Goal: Task Accomplishment & Management: Manage account settings

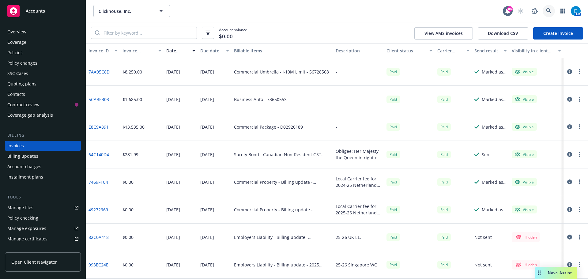
click at [550, 11] on icon at bounding box center [549, 11] width 6 height 6
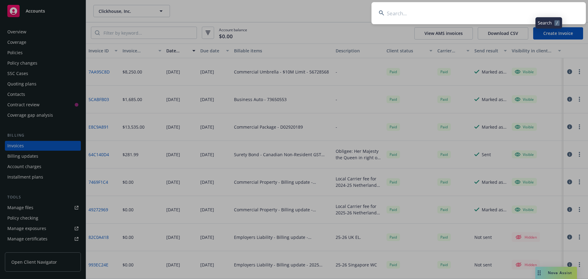
click at [533, 11] on input at bounding box center [479, 13] width 214 height 22
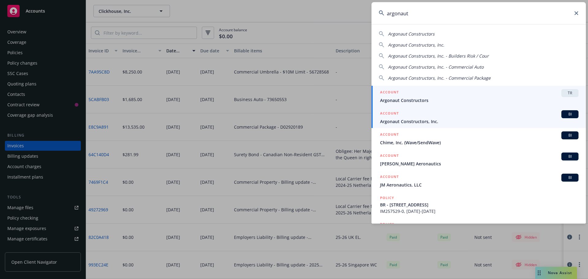
type input "argonaut"
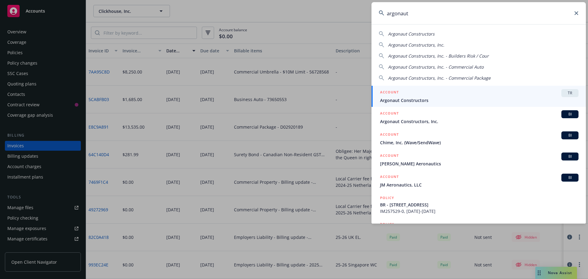
click at [400, 123] on span "Argonaut Constructors, Inc." at bounding box center [479, 121] width 199 height 6
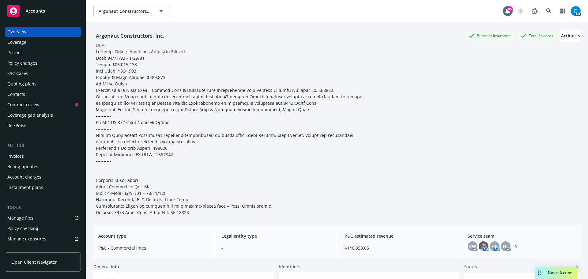
click at [18, 52] on div "Policies" at bounding box center [14, 53] width 15 height 10
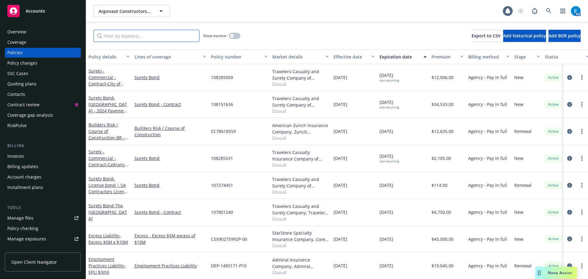
click at [166, 37] on input "Filter by keyword..." at bounding box center [146, 36] width 106 height 12
paste input "108151636"
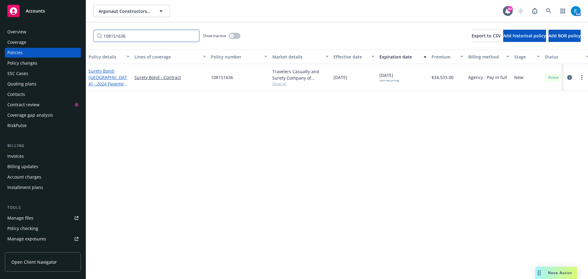
type input "108151636"
click at [98, 79] on span "- [GEOGRAPHIC_DATA] - 2024 Pavement Rehabilitation Project" at bounding box center [109, 84] width 40 height 32
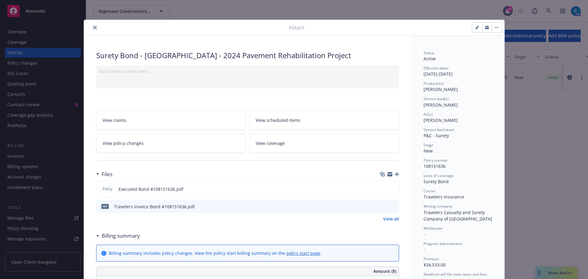
click at [475, 29] on icon "button" at bounding box center [476, 27] width 3 height 3
select select "NEW"
select select "other"
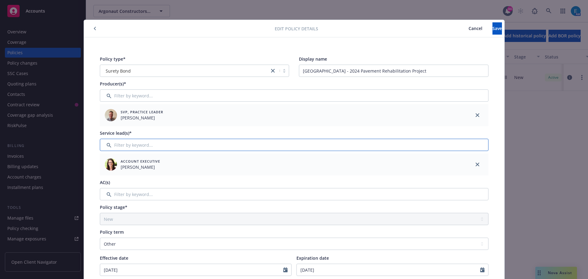
click at [237, 144] on input "Filter by keyword..." at bounding box center [294, 145] width 389 height 12
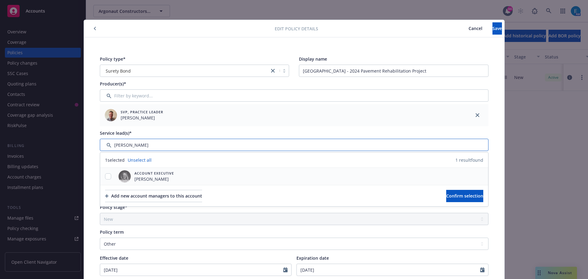
type input "[PERSON_NAME]"
click at [145, 174] on span "Account Executive" at bounding box center [154, 173] width 40 height 5
click at [105, 176] on input "checkbox" at bounding box center [108, 176] width 6 height 6
checkbox input "true"
click at [446, 194] on span "Confirm selection" at bounding box center [464, 196] width 37 height 6
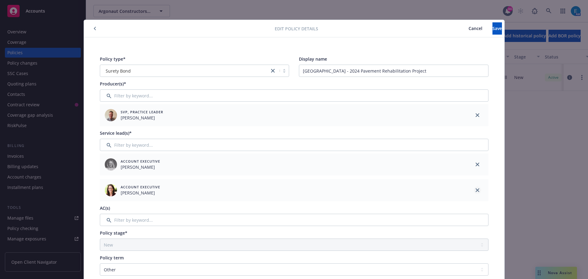
click at [476, 191] on icon "close" at bounding box center [478, 190] width 4 height 4
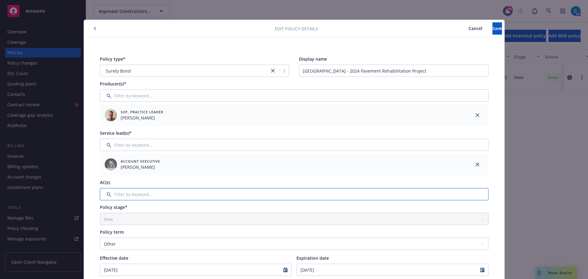
click at [119, 195] on input "Filter by keyword..." at bounding box center [294, 194] width 389 height 12
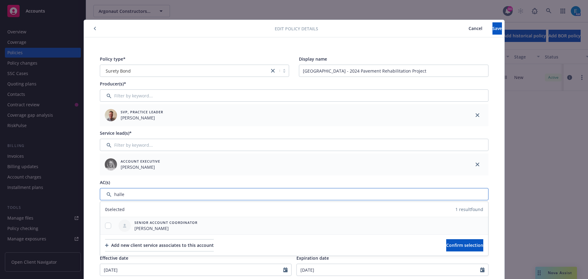
type input "halle"
click at [103, 226] on div at bounding box center [108, 226] width 16 height 6
click at [106, 226] on input "checkbox" at bounding box center [108, 226] width 6 height 6
checkbox input "true"
click at [454, 247] on span "Confirm selection" at bounding box center [464, 245] width 37 height 6
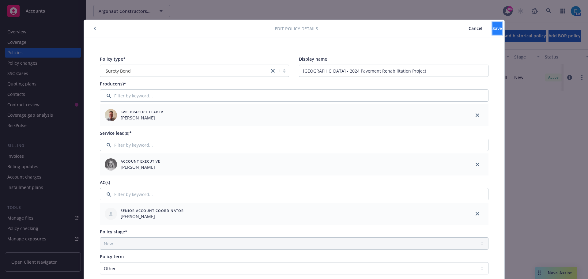
click at [493, 30] on button "Save" at bounding box center [497, 28] width 9 height 12
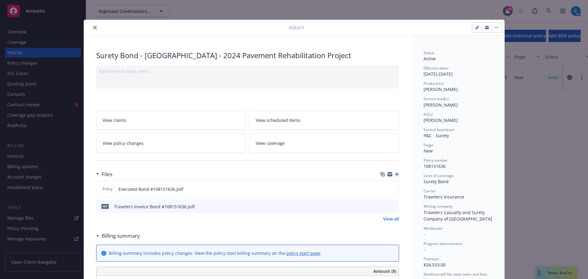
click at [93, 28] on icon "close" at bounding box center [95, 28] width 4 height 4
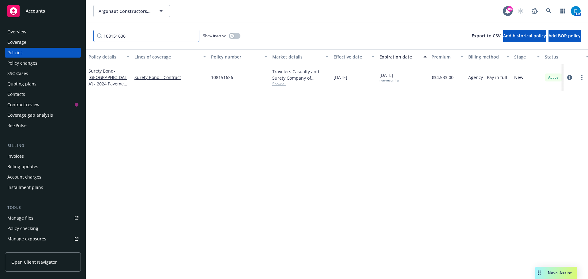
click at [193, 36] on input "108151636" at bounding box center [146, 36] width 106 height 12
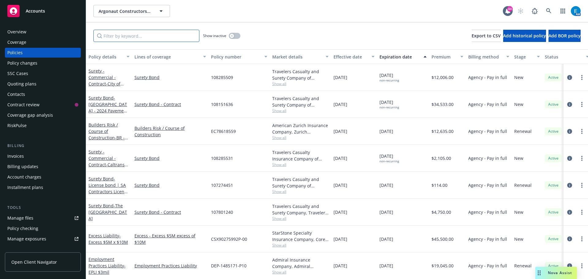
click at [134, 35] on input "Filter by keyword..." at bounding box center [146, 36] width 106 height 12
paste input "108151630"
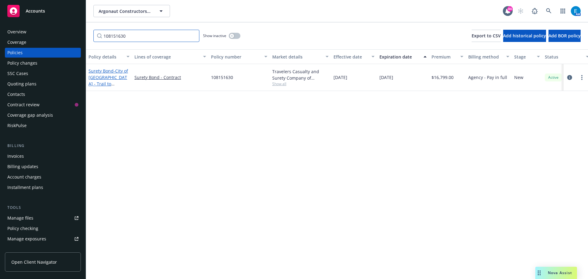
type input "108151630"
click at [109, 74] on link "Surety Bond - City of [GEOGRAPHIC_DATA] - Trail to [GEOGRAPHIC_DATA] Project No…" at bounding box center [109, 87] width 40 height 38
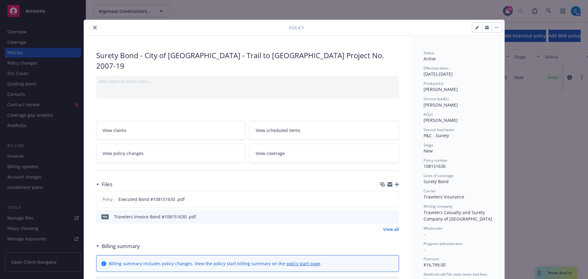
click at [475, 27] on icon "button" at bounding box center [477, 28] width 4 height 4
select select "NEW"
select select "other"
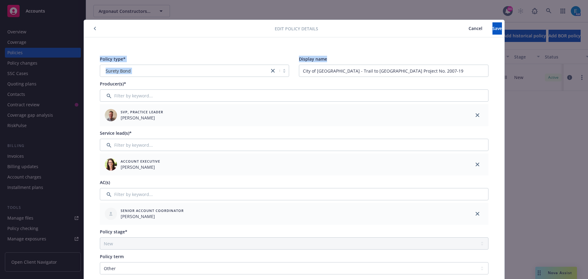
drag, startPoint x: 580, startPoint y: 33, endPoint x: 580, endPoint y: 46, distance: 12.9
click at [580, 46] on div "Edit policy details Cancel Save Policy type* Surety Bond Display name City of […" at bounding box center [294, 139] width 588 height 279
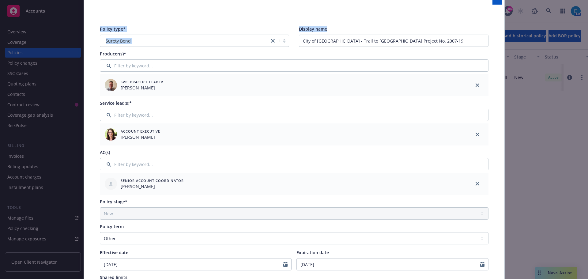
scroll to position [43, 0]
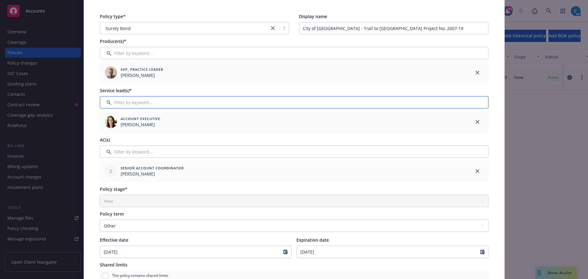
click at [156, 104] on input "Filter by keyword..." at bounding box center [294, 102] width 389 height 12
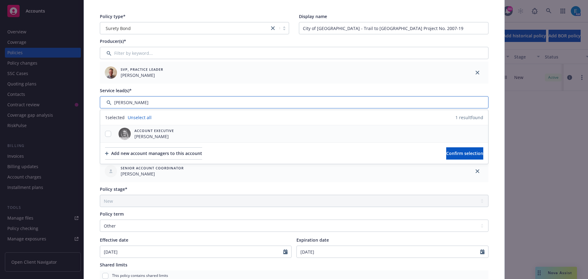
type input "[PERSON_NAME]"
click at [105, 133] on input "checkbox" at bounding box center [108, 134] width 6 height 6
checkbox input "true"
drag, startPoint x: 437, startPoint y: 154, endPoint x: 372, endPoint y: 154, distance: 64.3
click at [446, 154] on span "Confirm selection" at bounding box center [464, 153] width 37 height 6
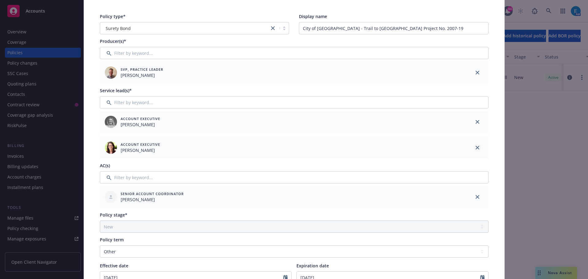
click at [476, 146] on icon "close" at bounding box center [478, 148] width 4 height 4
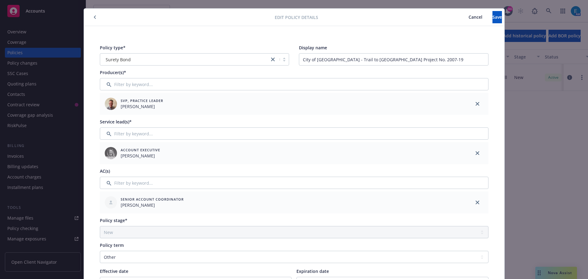
scroll to position [0, 0]
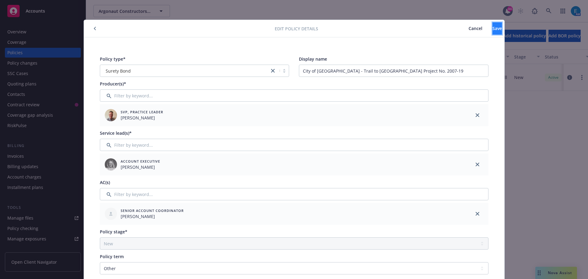
click at [493, 27] on span "Save" at bounding box center [497, 28] width 9 height 6
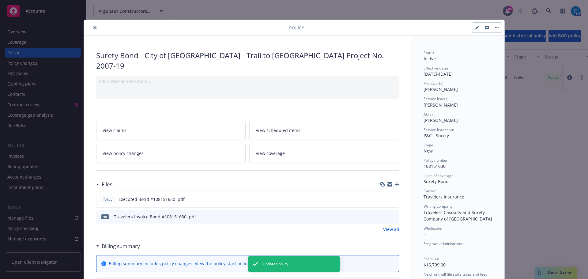
click at [93, 28] on icon "close" at bounding box center [95, 28] width 4 height 4
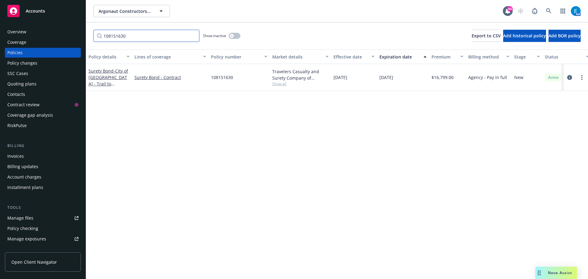
click at [193, 36] on input "108151630" at bounding box center [146, 36] width 106 height 12
click at [165, 35] on input "Filter by keyword..." at bounding box center [146, 36] width 106 height 12
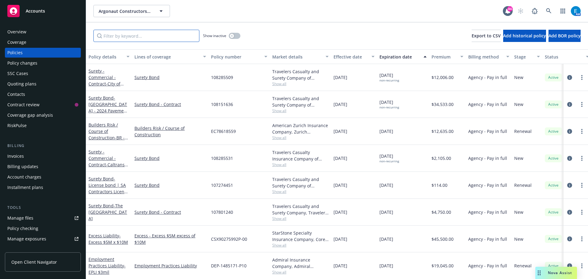
paste input "108151628"
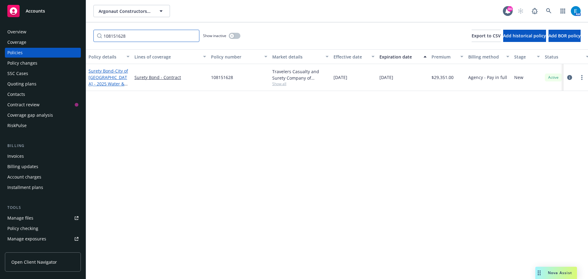
type input "108151628"
click at [98, 78] on span "- City of [GEOGRAPHIC_DATA] - 2025 Water & Sewer Repair & Replacement Project, …" at bounding box center [109, 87] width 40 height 38
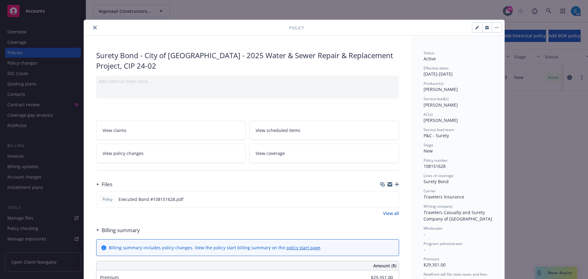
click at [473, 23] on button "button" at bounding box center [477, 28] width 10 height 10
select select "NEW"
select select "12"
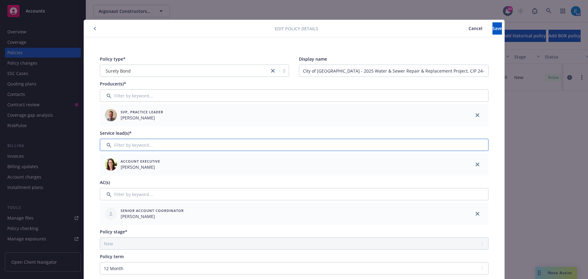
click at [127, 146] on input "Filter by keyword..." at bounding box center [294, 145] width 389 height 12
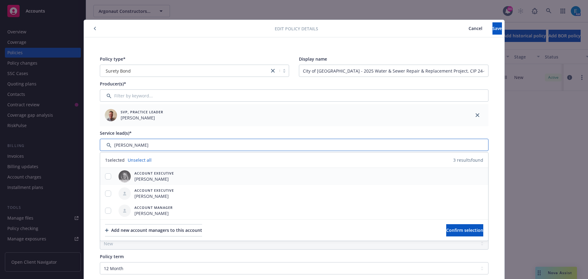
type input "[PERSON_NAME]"
click at [107, 177] on input "checkbox" at bounding box center [108, 176] width 6 height 6
checkbox input "true"
click at [471, 233] on button "Confirm selection" at bounding box center [464, 230] width 37 height 12
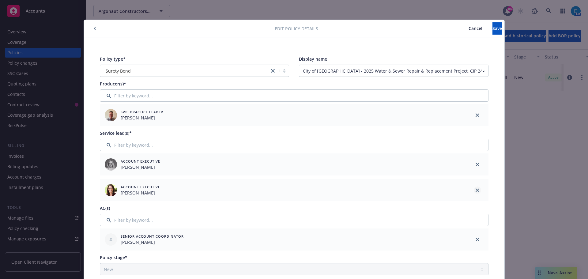
click at [476, 190] on icon "close" at bounding box center [478, 190] width 4 height 4
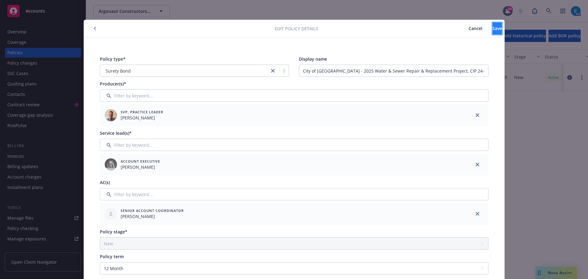
click at [493, 30] on span "Save" at bounding box center [497, 28] width 9 height 6
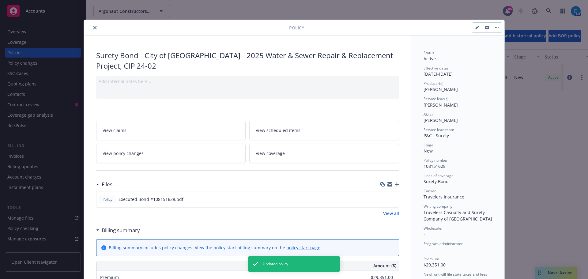
click at [91, 27] on button "close" at bounding box center [94, 27] width 7 height 7
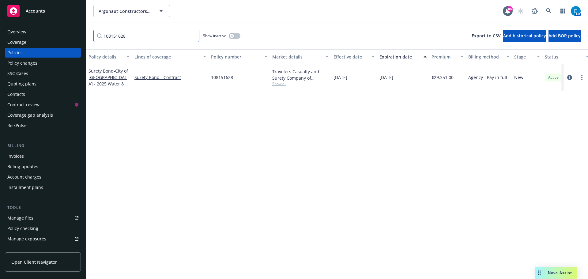
click at [193, 36] on input "108151628" at bounding box center [146, 36] width 106 height 12
click at [148, 38] on input "Filter by keyword..." at bounding box center [146, 36] width 106 height 12
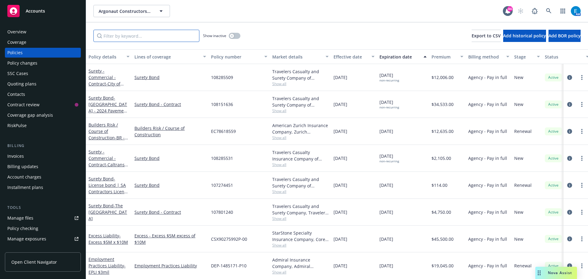
paste input "108151622"
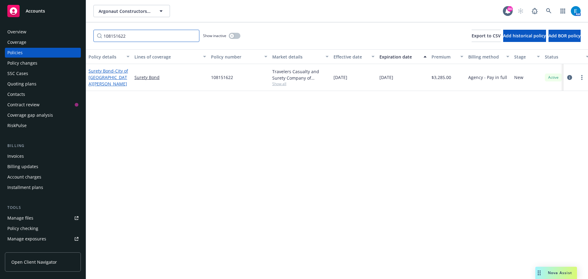
type input "108151622"
click at [103, 74] on link "Surety Bond - City of [GEOGRAPHIC_DATA][PERSON_NAME]" at bounding box center [109, 77] width 40 height 19
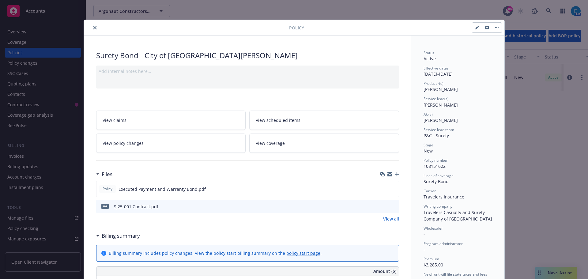
click at [472, 27] on button "button" at bounding box center [477, 28] width 10 height 10
select select "NEW"
select select "other"
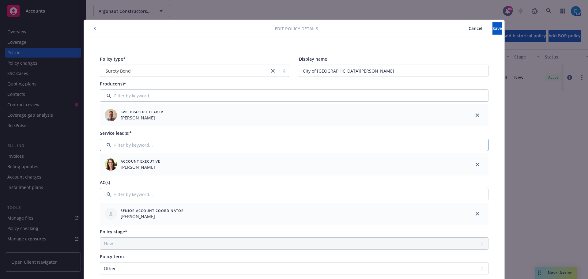
click at [178, 145] on input "Filter by keyword..." at bounding box center [294, 145] width 389 height 12
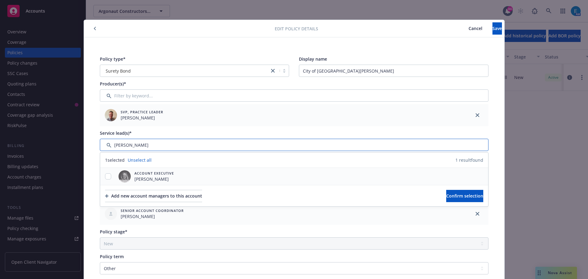
type input "[PERSON_NAME]"
click at [105, 175] on input "checkbox" at bounding box center [108, 176] width 6 height 6
checkbox input "true"
drag, startPoint x: 443, startPoint y: 197, endPoint x: 402, endPoint y: 197, distance: 40.4
click at [446, 197] on span "Confirm selection" at bounding box center [464, 196] width 37 height 6
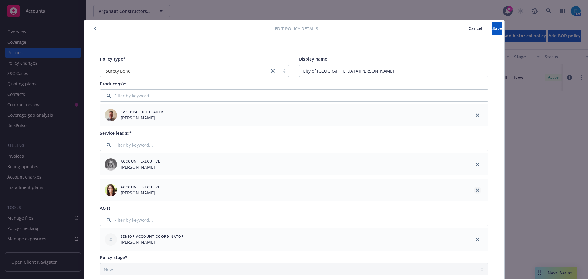
click at [476, 191] on icon "close" at bounding box center [478, 190] width 4 height 4
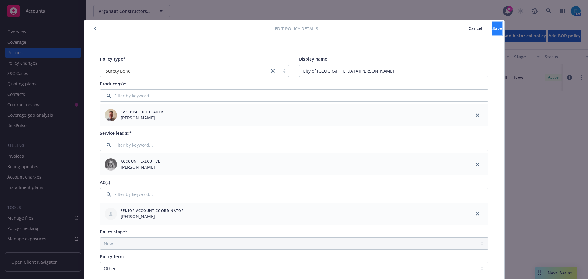
click at [493, 27] on button "Save" at bounding box center [497, 28] width 9 height 12
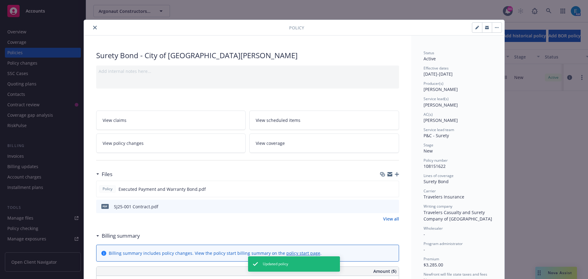
click at [93, 27] on icon "close" at bounding box center [95, 28] width 4 height 4
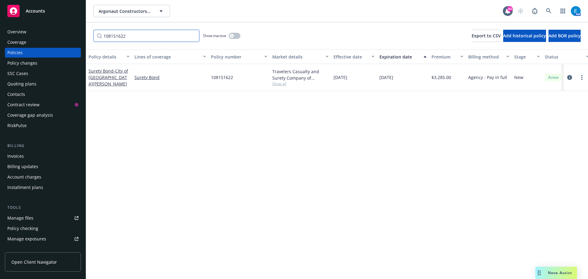
click at [194, 35] on input "108151622" at bounding box center [146, 36] width 106 height 12
click at [155, 38] on input "Filter by keyword..." at bounding box center [146, 36] width 106 height 12
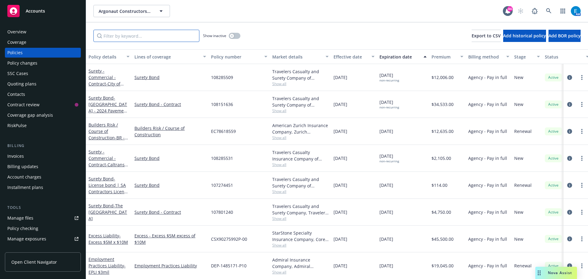
paste input "108079606"
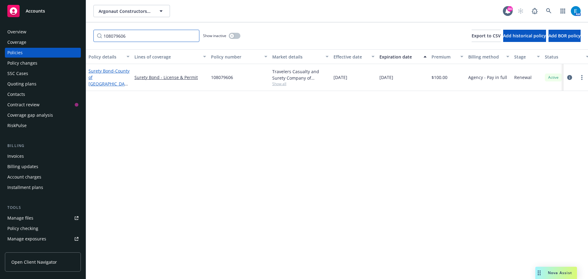
type input "108079606"
click at [100, 81] on span "- County of [GEOGRAPHIC_DATA]" at bounding box center [109, 80] width 41 height 25
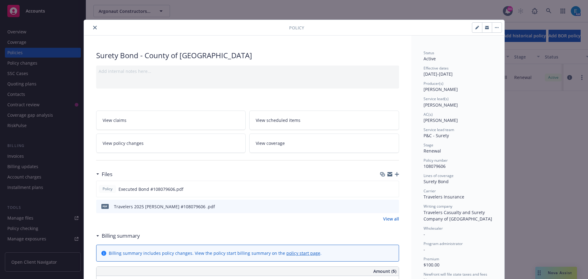
click at [475, 28] on icon "button" at bounding box center [476, 27] width 3 height 3
select select "RENEWAL"
select select "12"
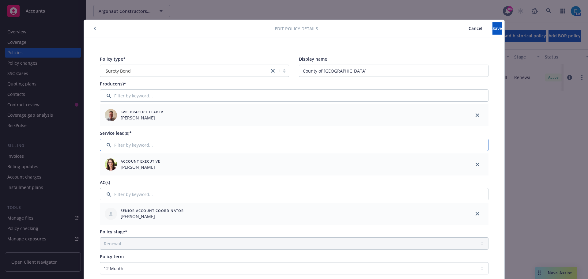
click at [169, 144] on input "Filter by keyword..." at bounding box center [294, 145] width 389 height 12
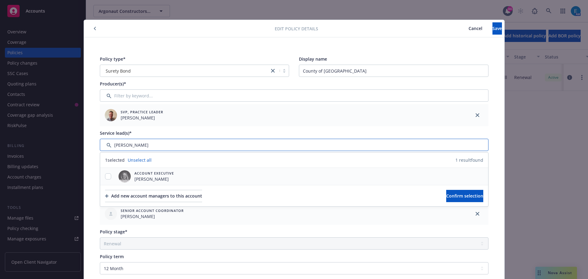
type input "[PERSON_NAME]"
click at [105, 178] on input "checkbox" at bounding box center [108, 176] width 6 height 6
checkbox input "true"
click at [449, 196] on span "Confirm selection" at bounding box center [464, 196] width 37 height 6
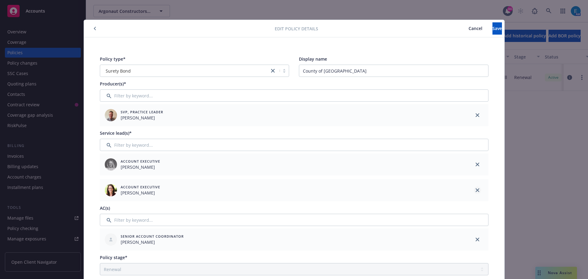
click at [476, 190] on icon "close" at bounding box center [478, 190] width 4 height 4
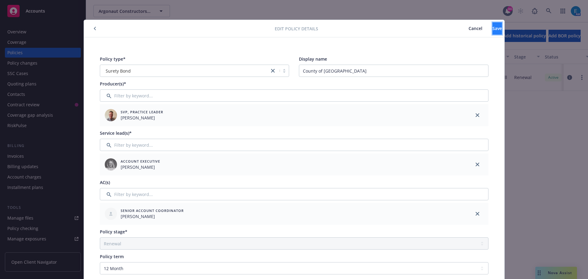
click at [493, 28] on span "Save" at bounding box center [497, 28] width 9 height 6
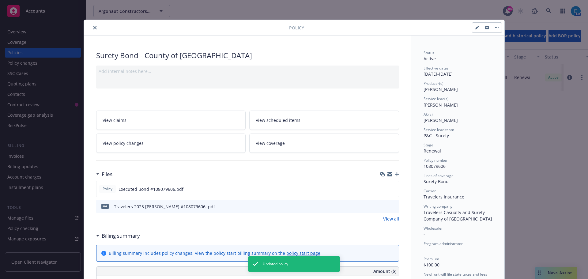
click at [92, 25] on button "close" at bounding box center [94, 27] width 7 height 7
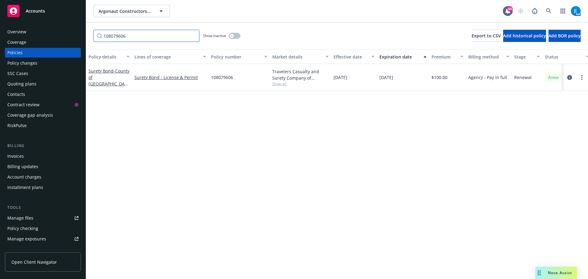
click at [192, 36] on input "108079606" at bounding box center [146, 36] width 106 height 12
click at [141, 36] on input "Filter by keyword..." at bounding box center [146, 36] width 106 height 12
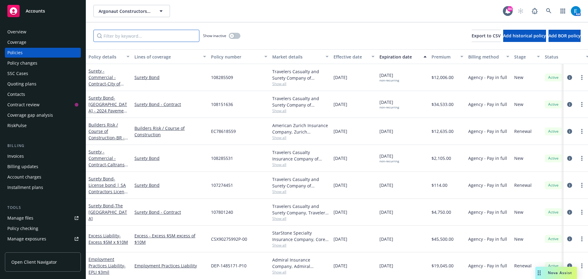
paste input "107963969"
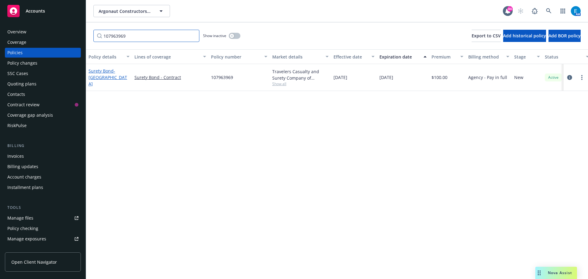
type input "107963969"
click at [114, 76] on span "- [GEOGRAPHIC_DATA]" at bounding box center [108, 77] width 39 height 19
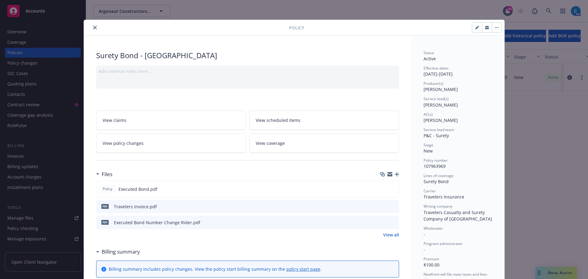
click at [475, 28] on icon "button" at bounding box center [476, 27] width 3 height 3
select select "NEW"
select select "other"
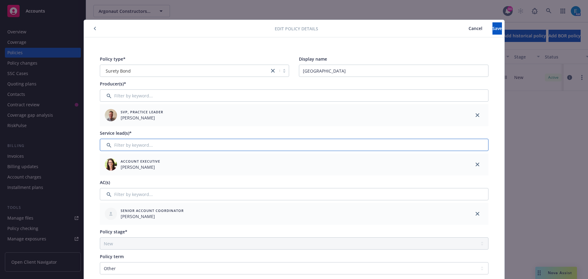
click at [182, 145] on input "Filter by keyword..." at bounding box center [294, 145] width 389 height 12
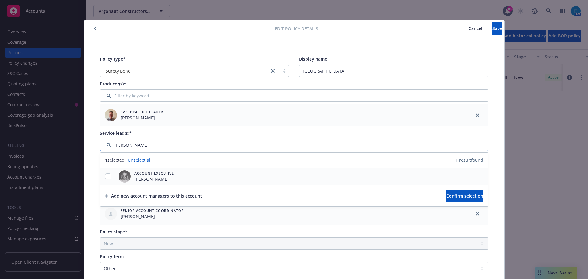
type input "[PERSON_NAME]"
click at [106, 175] on input "checkbox" at bounding box center [108, 176] width 6 height 6
checkbox input "true"
click at [446, 196] on span "Confirm selection" at bounding box center [464, 196] width 37 height 6
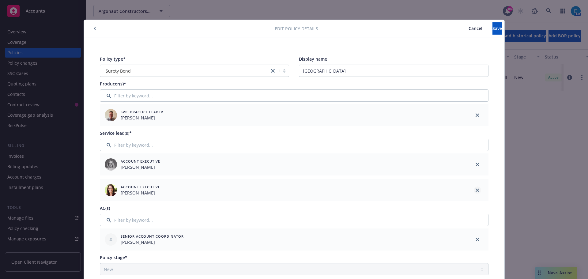
click at [476, 191] on icon "close" at bounding box center [478, 190] width 4 height 4
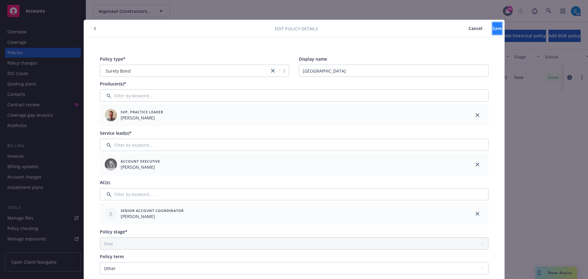
click at [493, 31] on span "Save" at bounding box center [497, 28] width 9 height 6
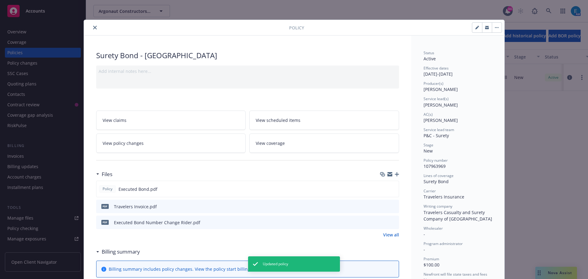
click at [97, 26] on div at bounding box center [187, 27] width 203 height 7
click at [93, 26] on icon "close" at bounding box center [95, 28] width 4 height 4
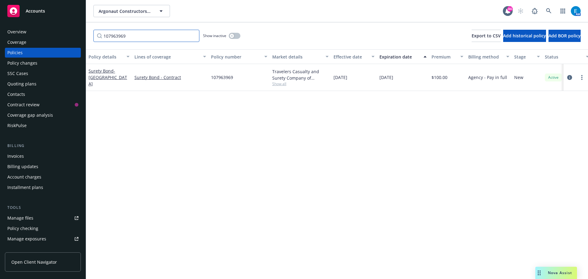
click at [194, 36] on input "107963969" at bounding box center [146, 36] width 106 height 12
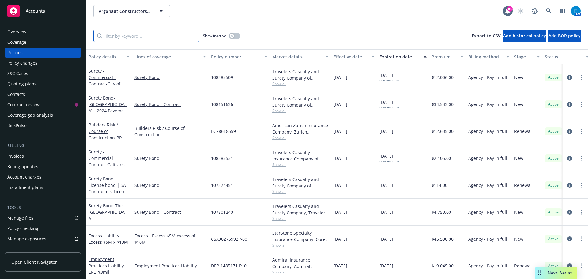
click at [160, 37] on input "Filter by keyword..." at bounding box center [146, 36] width 106 height 12
paste input "107963947"
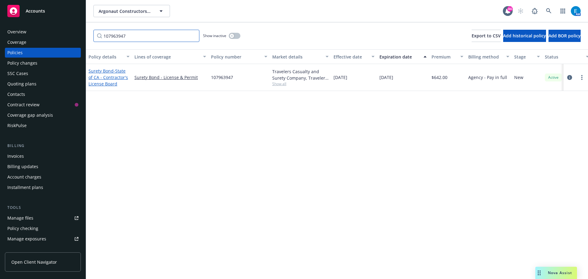
type input "107963947"
click at [109, 78] on span "- State of CA - Contractor's License Board" at bounding box center [109, 77] width 40 height 19
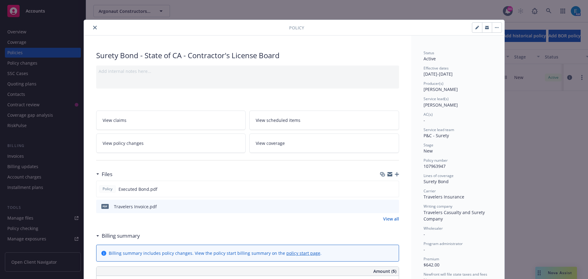
click at [475, 27] on icon "button" at bounding box center [477, 28] width 4 height 4
select select "NEW"
select select "36"
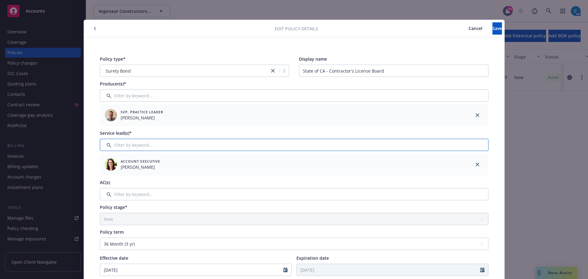
click at [160, 144] on input "Filter by keyword..." at bounding box center [294, 145] width 389 height 12
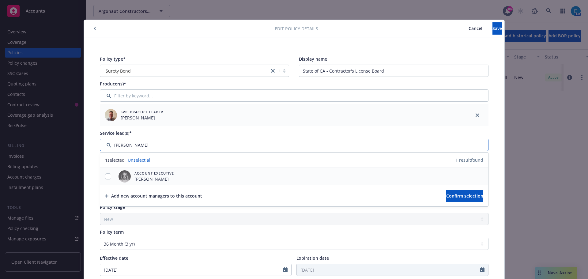
type input "[PERSON_NAME]"
click at [106, 175] on input "checkbox" at bounding box center [108, 176] width 6 height 6
checkbox input "true"
click at [468, 197] on span "Confirm selection" at bounding box center [464, 196] width 37 height 6
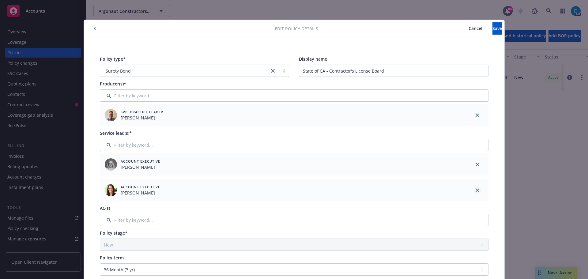
click at [476, 190] on icon "close" at bounding box center [478, 190] width 4 height 4
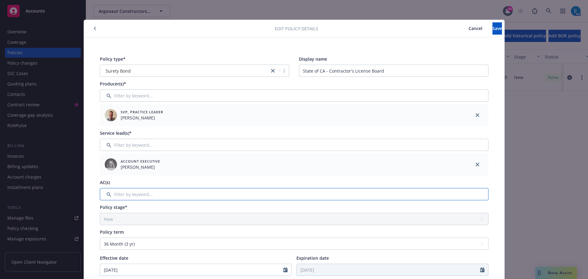
drag, startPoint x: 158, startPoint y: 192, endPoint x: 163, endPoint y: 188, distance: 6.1
click at [158, 192] on input "Filter by keyword..." at bounding box center [294, 194] width 389 height 12
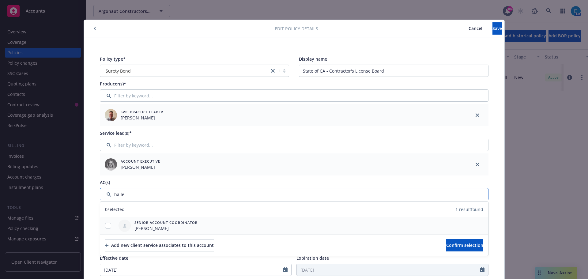
type input "halle"
click at [105, 225] on input "checkbox" at bounding box center [108, 226] width 6 height 6
checkbox input "true"
click at [451, 248] on span "Confirm selection" at bounding box center [464, 245] width 37 height 6
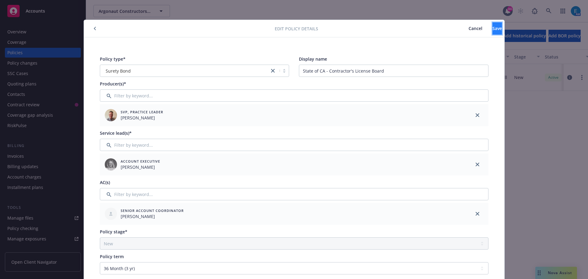
click at [494, 28] on button "Save" at bounding box center [497, 28] width 9 height 12
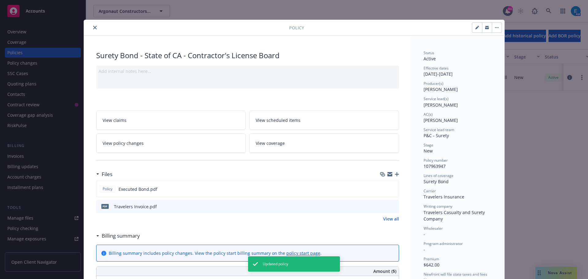
click at [93, 28] on icon "close" at bounding box center [95, 28] width 4 height 4
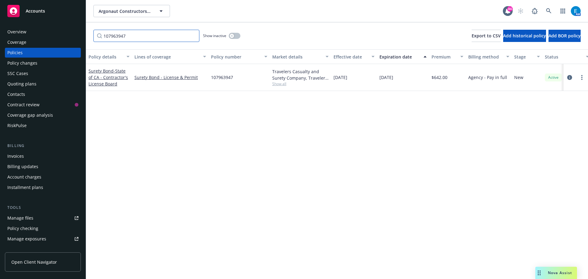
click at [193, 36] on input "107963947" at bounding box center [146, 36] width 106 height 12
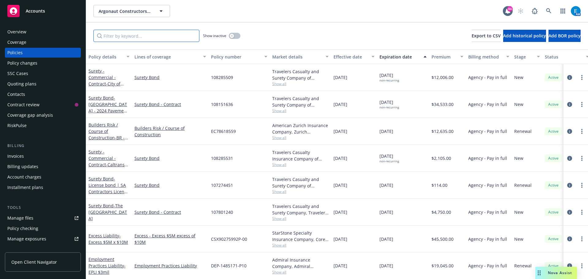
click at [100, 37] on input "Filter by keyword..." at bounding box center [146, 36] width 106 height 12
paste input "107801225"
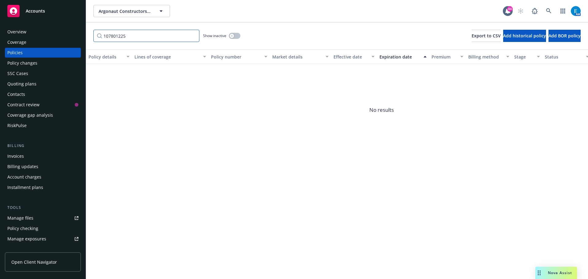
type input "107801225"
click at [236, 36] on button "button" at bounding box center [235, 36] width 12 height 6
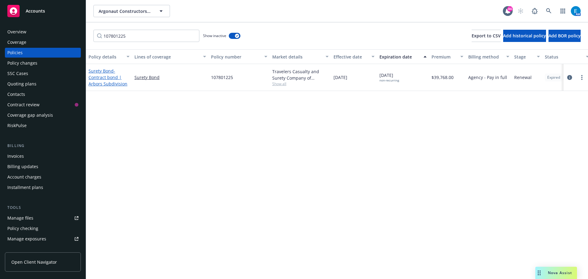
click at [112, 78] on span "- Contract bond | Arbors Subdivision" at bounding box center [108, 77] width 39 height 19
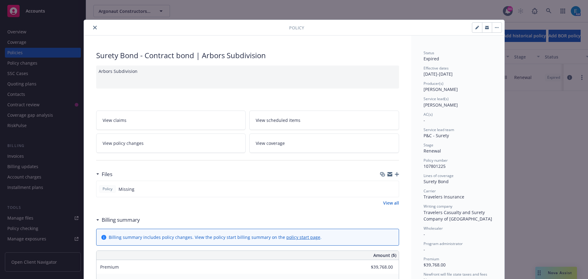
click at [475, 29] on icon "button" at bounding box center [477, 28] width 4 height 4
select select "RENEWAL"
select select "other"
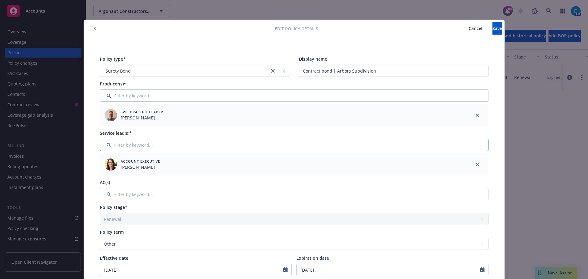
click at [200, 144] on input "Filter by keyword..." at bounding box center [294, 145] width 389 height 12
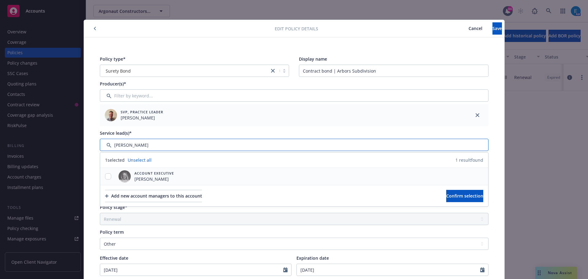
type input "[PERSON_NAME]"
click at [105, 175] on input "checkbox" at bounding box center [108, 176] width 6 height 6
checkbox input "true"
click at [446, 197] on span "Confirm selection" at bounding box center [464, 196] width 37 height 6
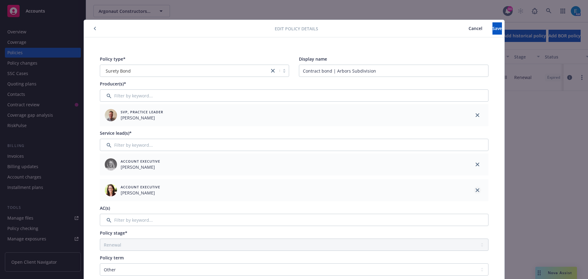
click at [477, 190] on icon "close" at bounding box center [478, 190] width 4 height 4
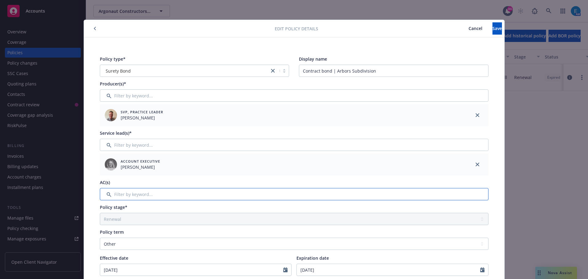
click at [184, 194] on input "Filter by keyword..." at bounding box center [294, 194] width 389 height 12
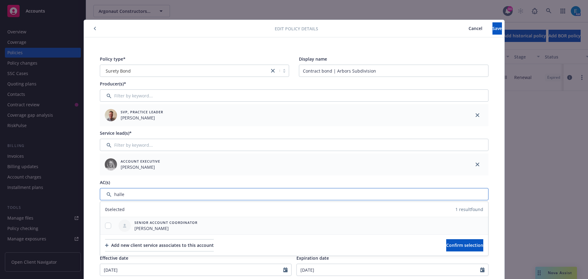
type input "halle"
click at [107, 226] on input "checkbox" at bounding box center [108, 226] width 6 height 6
checkbox input "true"
click at [460, 246] on span "Confirm selection" at bounding box center [464, 245] width 37 height 6
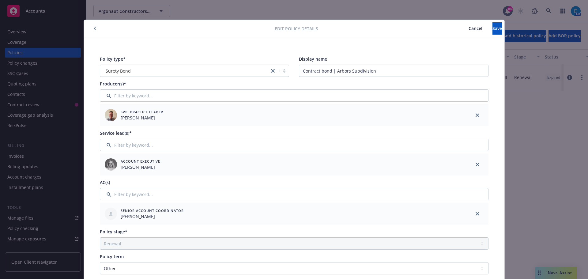
click at [479, 35] on div "Edit policy details Cancel Save" at bounding box center [294, 28] width 421 height 17
click at [493, 26] on span "Save" at bounding box center [497, 28] width 9 height 6
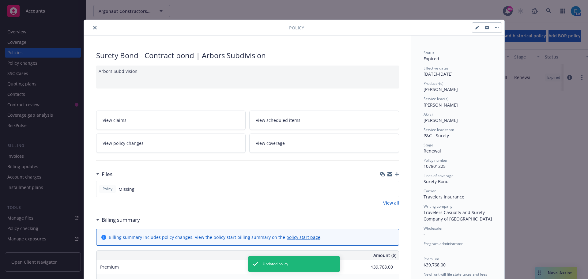
click at [93, 26] on icon "close" at bounding box center [95, 28] width 4 height 4
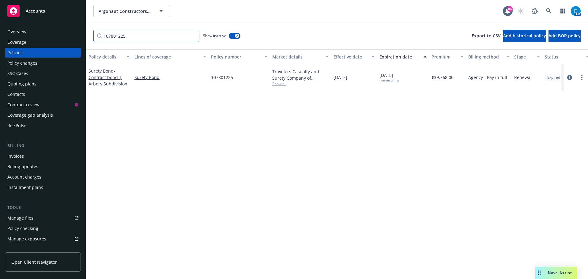
click at [192, 36] on input "107801225" at bounding box center [146, 36] width 106 height 12
click at [146, 36] on input "Filter by keyword..." at bounding box center [146, 36] width 106 height 12
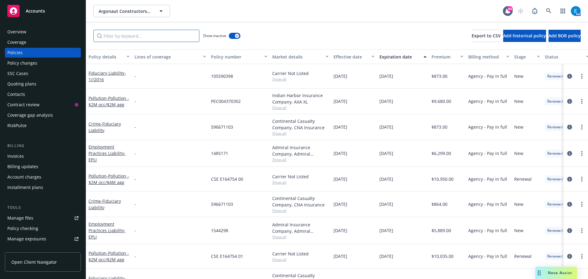
paste input "107274451"
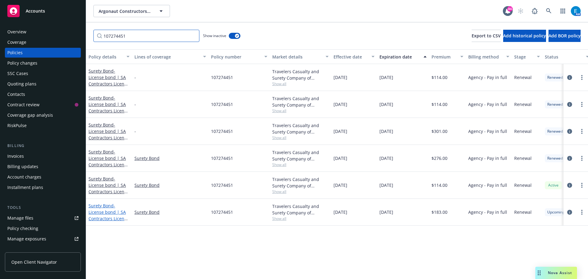
type input "107274451"
click at [106, 214] on span "- License bond | SA Contractors License Bond" at bounding box center [109, 215] width 40 height 25
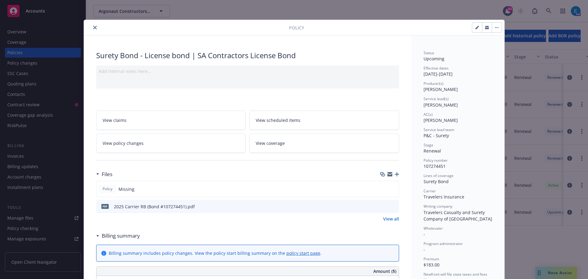
click at [472, 26] on button "button" at bounding box center [477, 28] width 10 height 10
select select "RENEWAL"
select select "12"
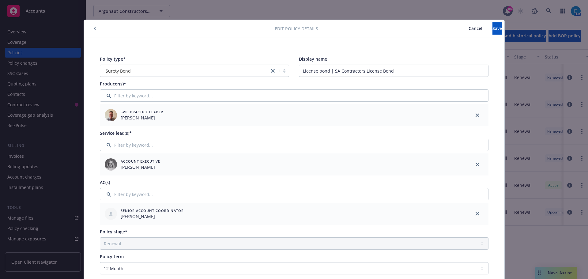
click at [94, 27] on icon "button" at bounding box center [95, 29] width 2 height 4
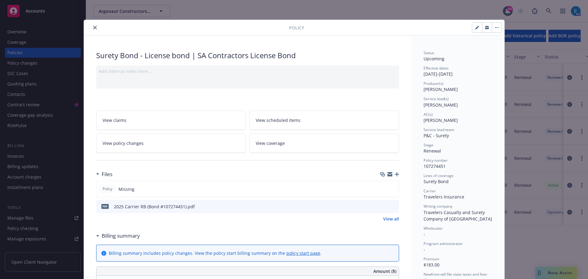
click at [93, 26] on icon "close" at bounding box center [95, 28] width 4 height 4
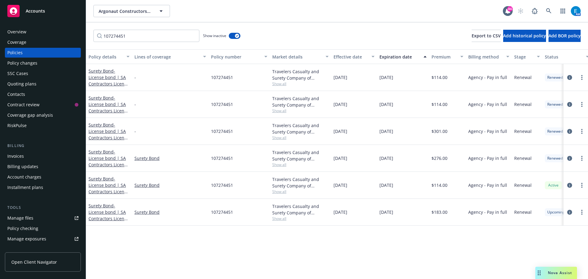
click at [92, 27] on div "107274451 Show inactive Export to CSV Add historical policy Add BOR policy" at bounding box center [337, 35] width 502 height 27
click at [105, 180] on link "Surety Bond - License bond | SA Contractors License Bond" at bounding box center [109, 188] width 40 height 25
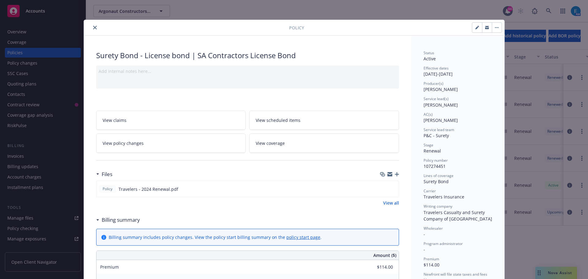
click at [475, 28] on icon "button" at bounding box center [476, 27] width 3 height 3
select select "RENEWAL"
select select "12"
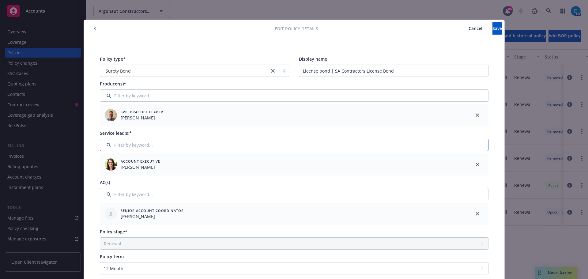
click at [171, 148] on input "Filter by keyword..." at bounding box center [294, 145] width 389 height 12
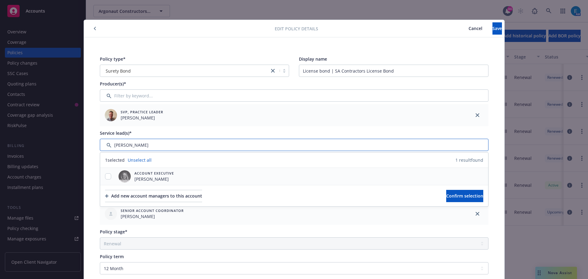
type input "[PERSON_NAME]"
click at [107, 175] on input "checkbox" at bounding box center [108, 176] width 6 height 6
checkbox input "true"
click at [448, 194] on span "Confirm selection" at bounding box center [464, 196] width 37 height 6
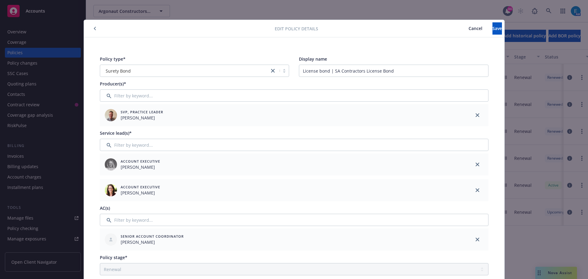
click at [476, 190] on icon "close" at bounding box center [478, 190] width 4 height 4
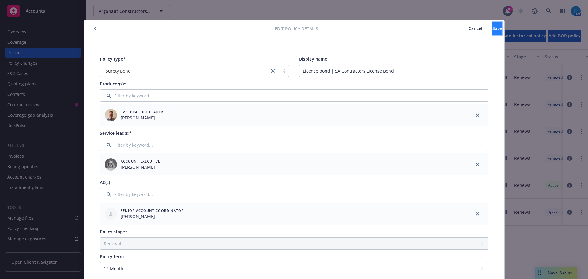
click at [493, 29] on span "Save" at bounding box center [497, 28] width 9 height 6
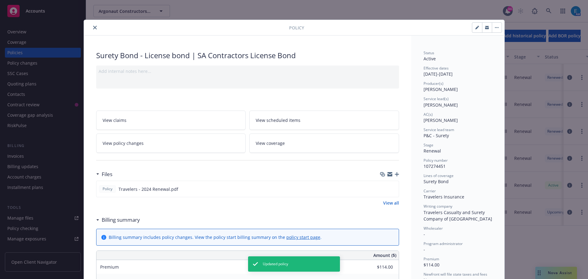
click at [93, 29] on icon "close" at bounding box center [95, 28] width 4 height 4
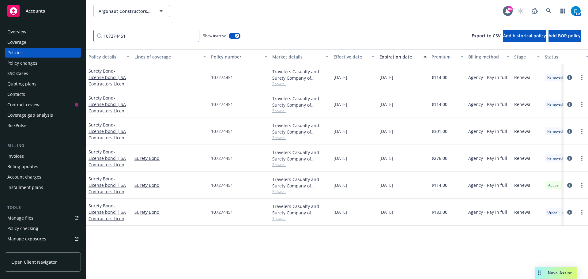
click at [193, 36] on input "107274451" at bounding box center [146, 36] width 106 height 12
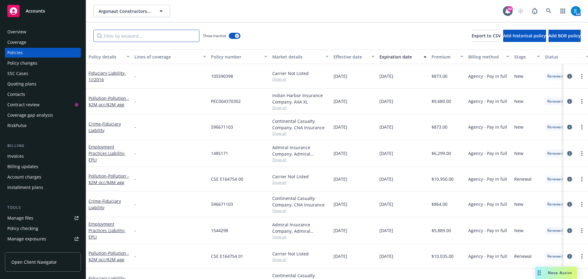
click at [139, 36] on input "Filter by keyword..." at bounding box center [146, 36] width 106 height 12
paste input "107274446"
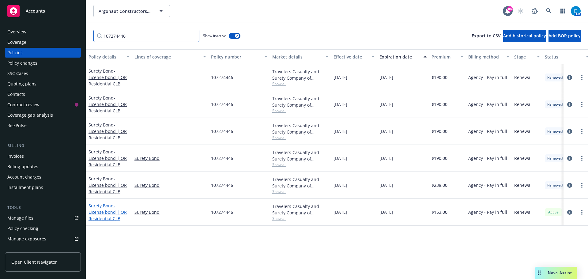
type input "107274446"
click at [104, 212] on span "- License bond | OR Residential CLB" at bounding box center [108, 212] width 38 height 19
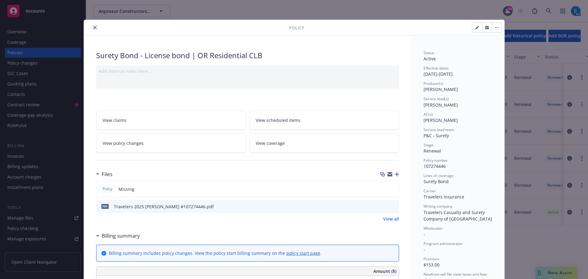
click at [93, 26] on icon "close" at bounding box center [95, 28] width 4 height 4
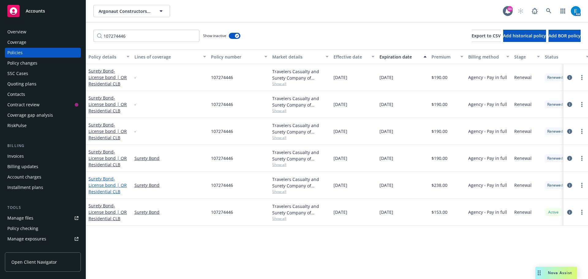
click at [95, 185] on span "- License bond | OR Residential CLB" at bounding box center [108, 185] width 38 height 19
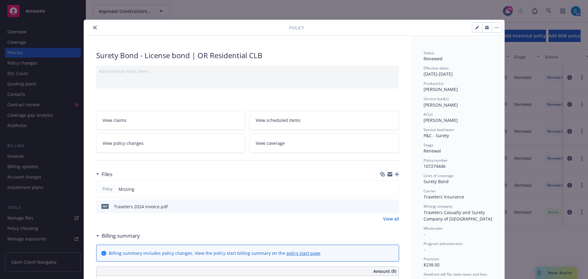
click at [475, 27] on icon "button" at bounding box center [477, 28] width 4 height 4
select select "RENEWAL"
select select "12"
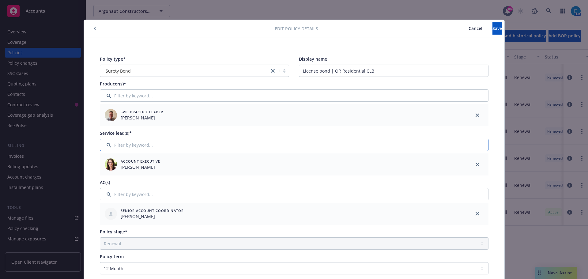
click at [161, 146] on input "Filter by keyword..." at bounding box center [294, 145] width 389 height 12
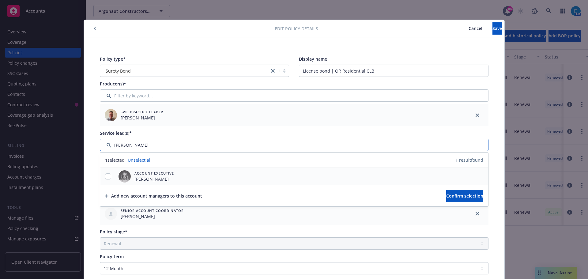
type input "[PERSON_NAME]"
click at [106, 177] on input "checkbox" at bounding box center [108, 176] width 6 height 6
checkbox input "true"
click at [446, 198] on span "Confirm selection" at bounding box center [464, 196] width 37 height 6
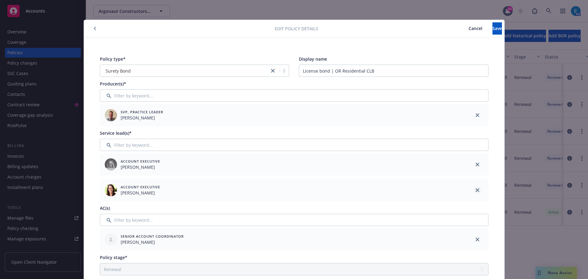
click at [475, 192] on link "close" at bounding box center [477, 190] width 7 height 7
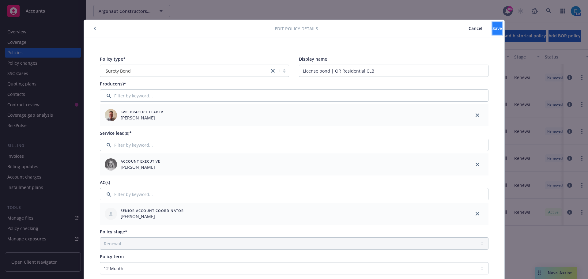
click at [493, 30] on span "Save" at bounding box center [497, 28] width 9 height 6
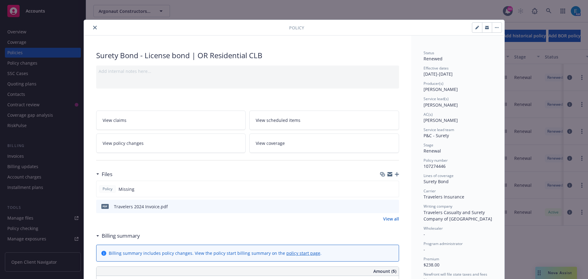
click at [93, 27] on icon "close" at bounding box center [95, 28] width 4 height 4
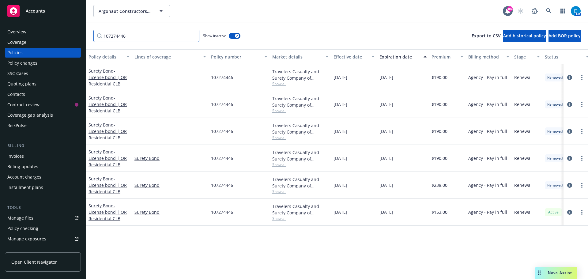
click at [193, 37] on input "107274446" at bounding box center [146, 36] width 106 height 12
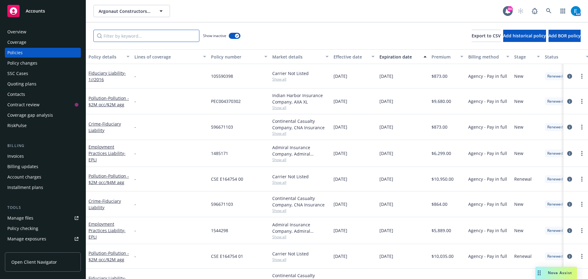
click at [157, 36] on input "Filter by keyword..." at bounding box center [146, 36] width 106 height 12
paste input "107274446"
type input "107274446"
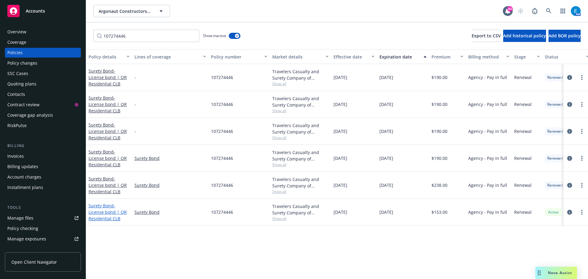
click at [109, 214] on span "- License bond | OR Residential CLB" at bounding box center [108, 212] width 38 height 19
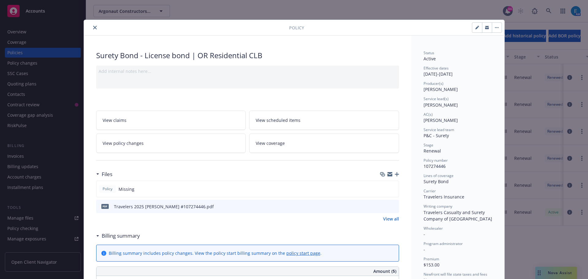
scroll to position [18, 0]
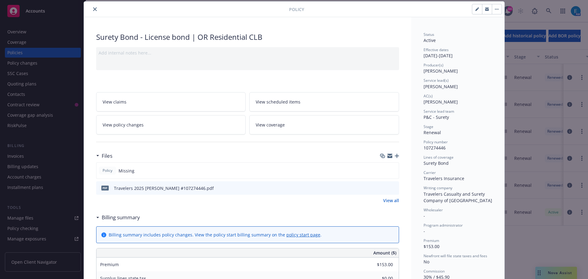
click at [93, 10] on icon "close" at bounding box center [95, 9] width 4 height 4
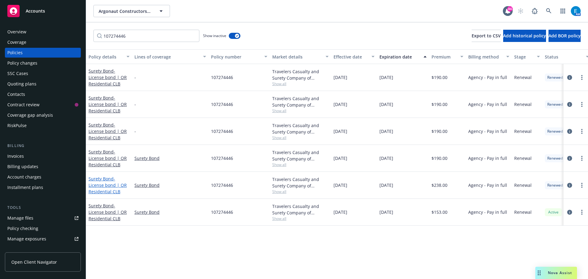
click at [105, 184] on span "- License bond | OR Residential CLB" at bounding box center [108, 185] width 38 height 19
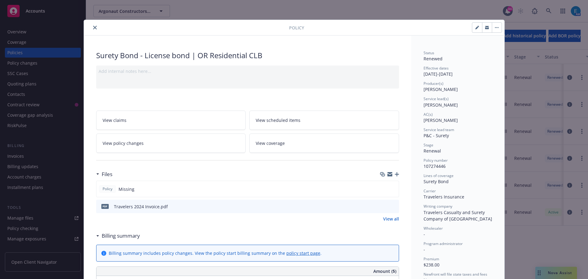
scroll to position [18, 0]
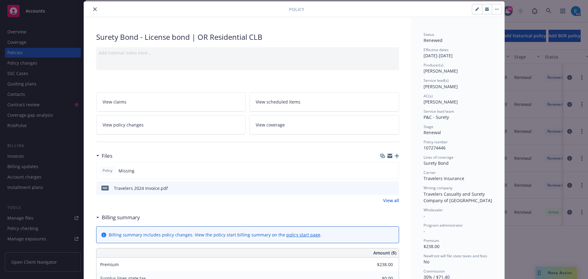
click at [474, 6] on button "button" at bounding box center [477, 9] width 10 height 10
select select "RENEWAL"
select select "12"
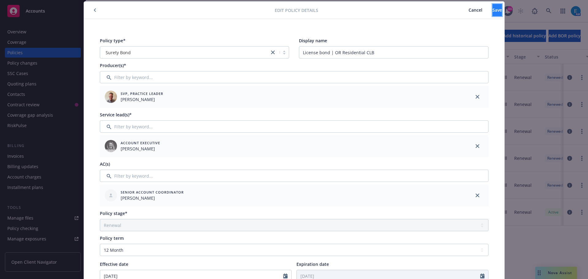
click at [493, 7] on span "Save" at bounding box center [497, 10] width 9 height 6
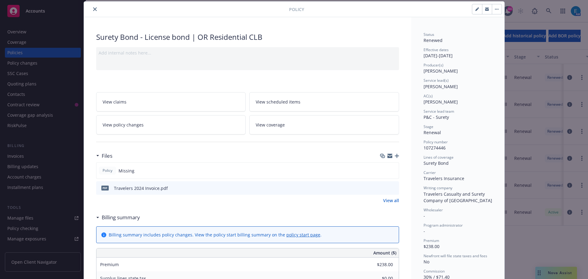
click at [93, 7] on icon "close" at bounding box center [95, 9] width 4 height 4
click at [93, 9] on icon "close" at bounding box center [95, 9] width 4 height 4
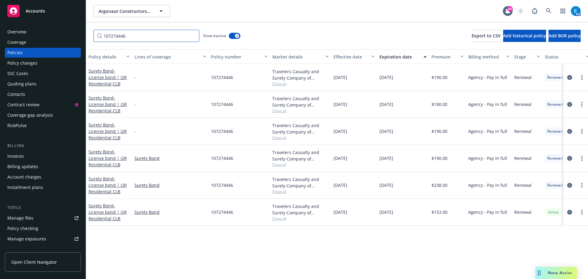
click at [194, 37] on input "107274446" at bounding box center [146, 36] width 106 height 12
click at [173, 36] on input "Filter by keyword..." at bounding box center [146, 36] width 106 height 12
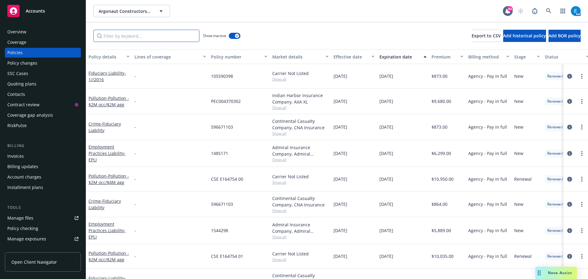
paste input "105861661"
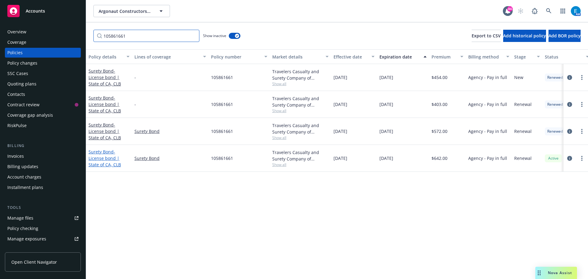
type input "105861661"
click at [102, 159] on span "- License bond | State of [GEOGRAPHIC_DATA], CLB" at bounding box center [105, 158] width 32 height 19
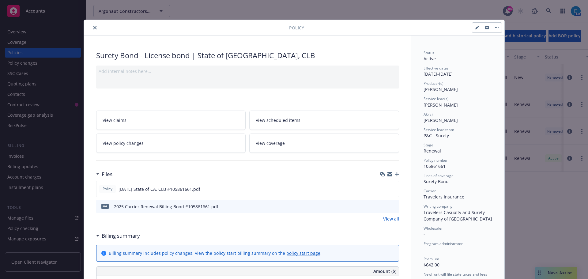
click at [475, 29] on icon "button" at bounding box center [476, 27] width 3 height 3
select select "RENEWAL"
select select "36"
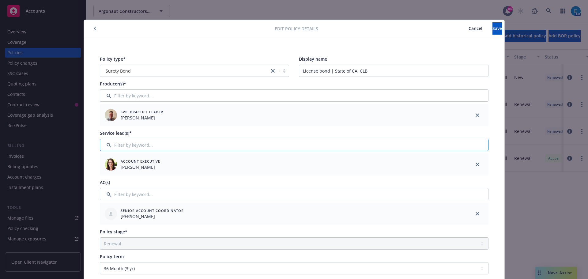
click at [145, 142] on input "Filter by keyword..." at bounding box center [294, 145] width 389 height 12
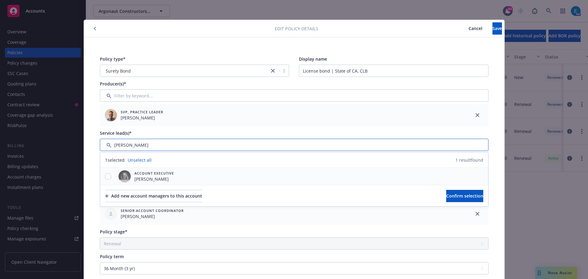
type input "[PERSON_NAME]"
click at [105, 175] on input "checkbox" at bounding box center [108, 176] width 6 height 6
checkbox input "true"
drag, startPoint x: 444, startPoint y: 197, endPoint x: 370, endPoint y: 211, distance: 75.1
click at [446, 197] on span "Confirm selection" at bounding box center [464, 196] width 37 height 6
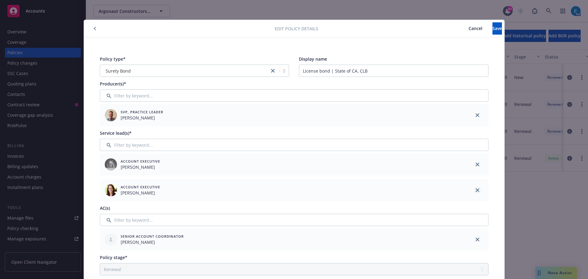
click at [476, 191] on icon "close" at bounding box center [478, 190] width 4 height 4
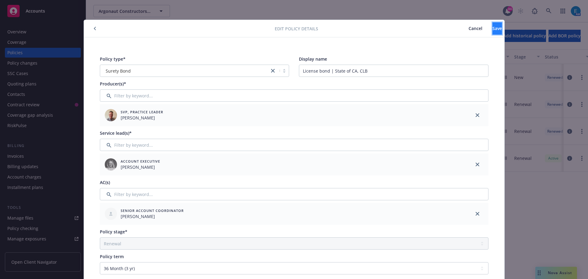
click at [493, 30] on button "Save" at bounding box center [497, 28] width 9 height 12
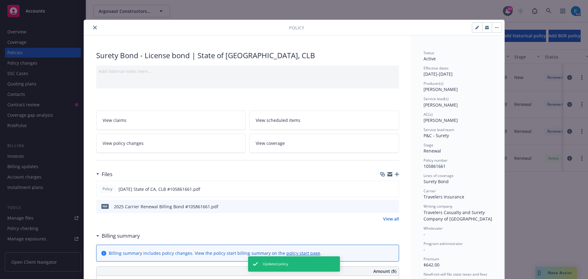
click at [93, 29] on icon "close" at bounding box center [95, 28] width 4 height 4
